Goal: Information Seeking & Learning: Find specific fact

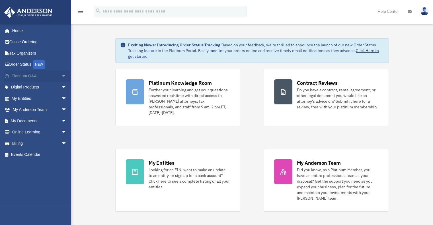
click at [28, 76] on link "Platinum Q&A arrow_drop_down" at bounding box center [39, 75] width 71 height 11
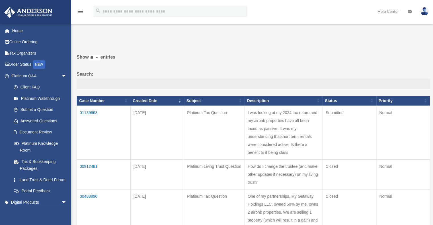
click at [217, 127] on td "Platinum Tax Question" at bounding box center [214, 133] width 61 height 54
click at [89, 111] on td "01139663" at bounding box center [104, 133] width 54 height 54
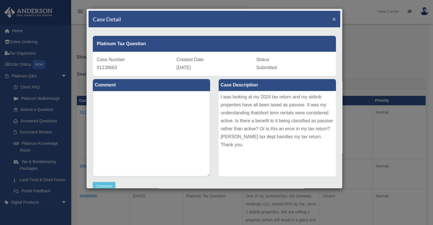
click at [332, 18] on span "×" at bounding box center [334, 19] width 4 height 7
